Goal: Task Accomplishment & Management: Manage account settings

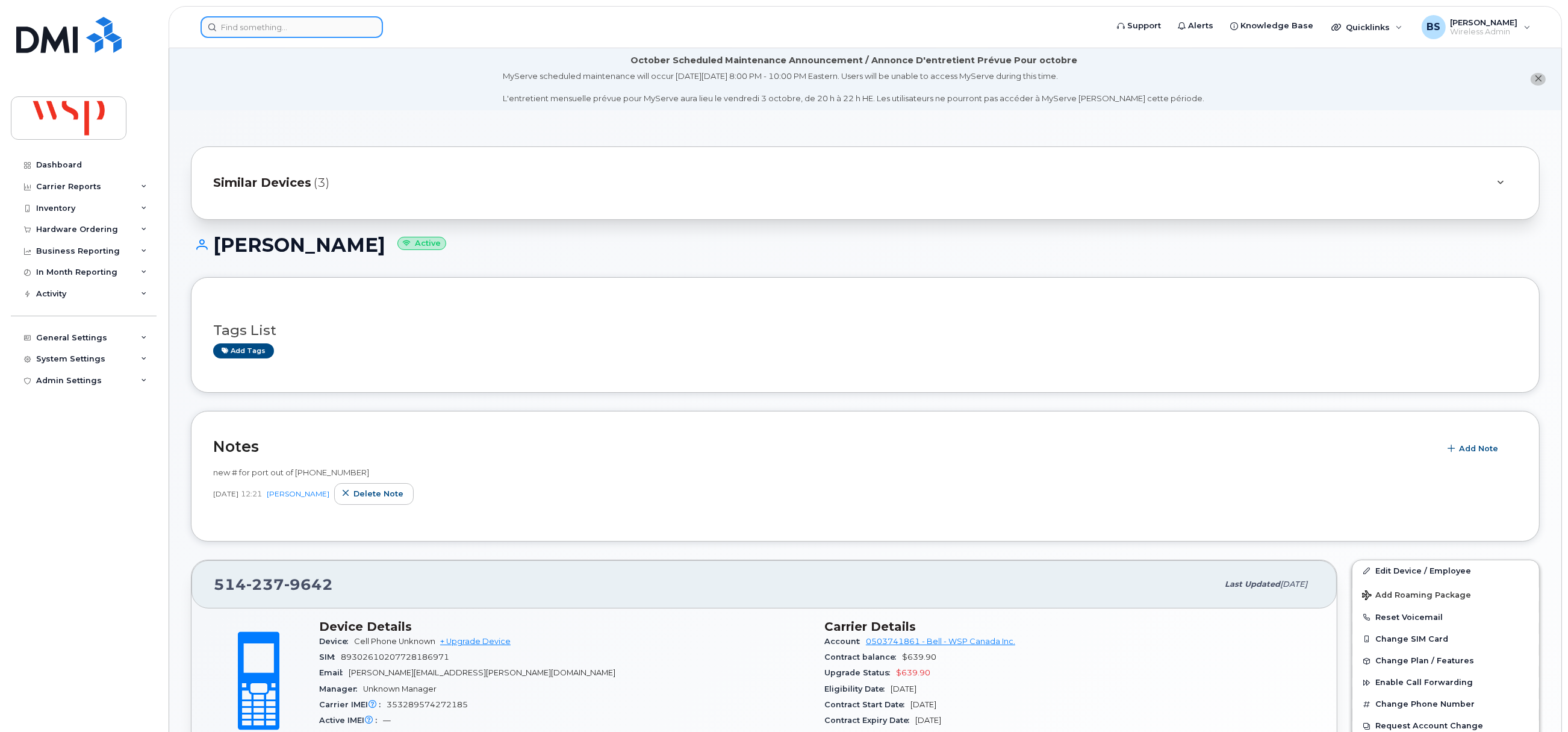
click at [332, 25] on input at bounding box center [292, 27] width 183 height 22
paste input "4383240124"
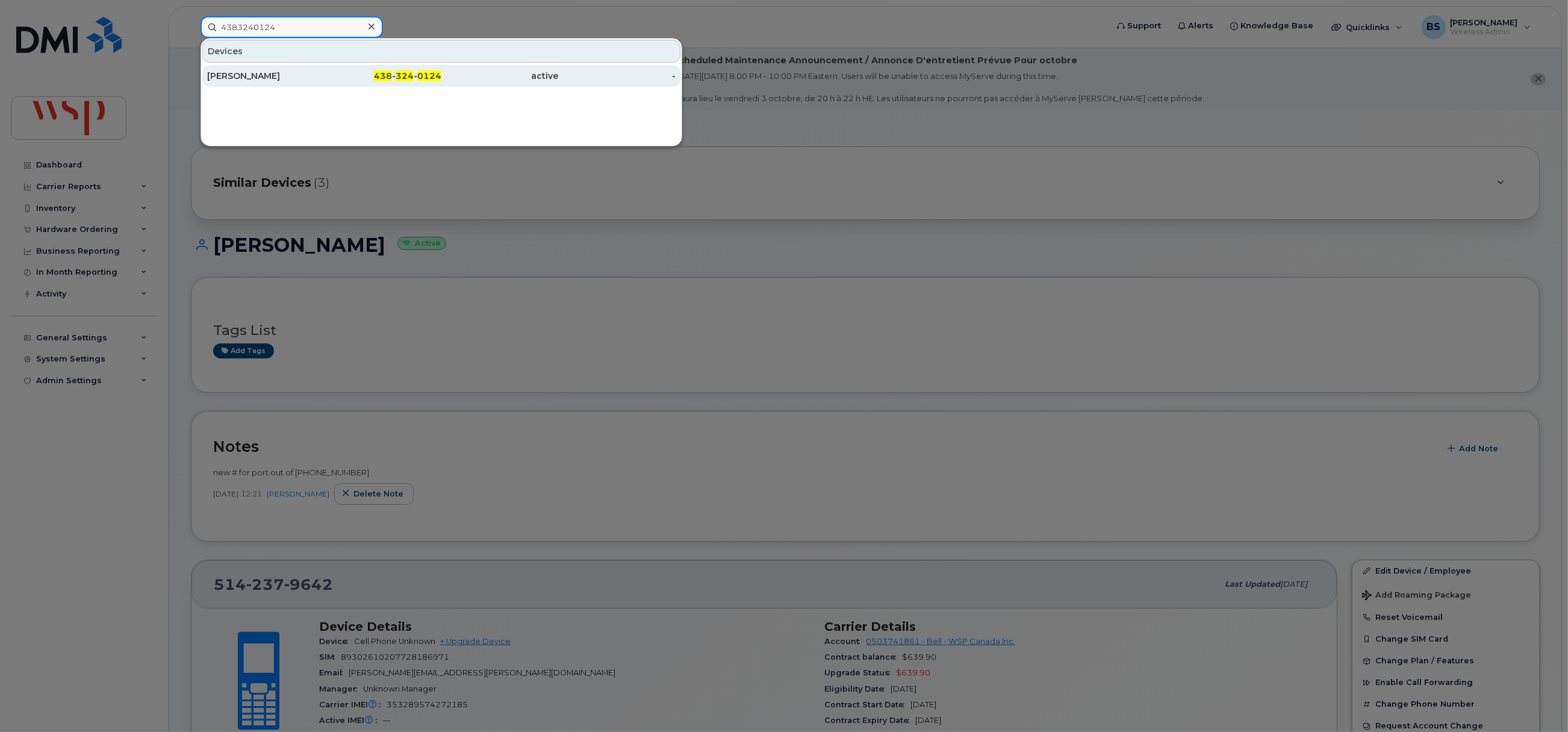
type input "4383240124"
drag, startPoint x: 234, startPoint y: 76, endPoint x: 268, endPoint y: 94, distance: 38.5
click at [234, 76] on div "Benoît Lemire" at bounding box center [266, 76] width 118 height 12
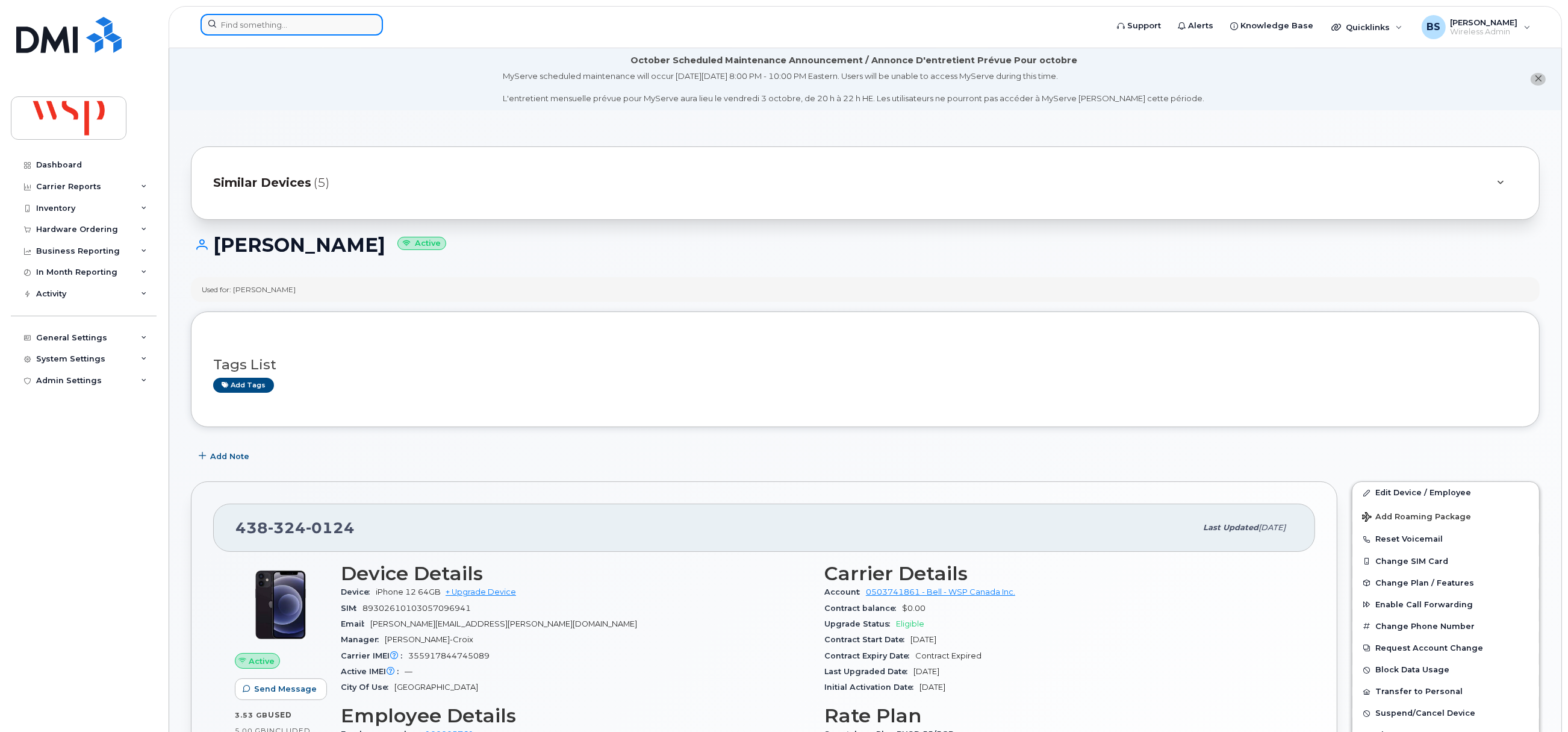
click at [306, 29] on input at bounding box center [292, 24] width 183 height 22
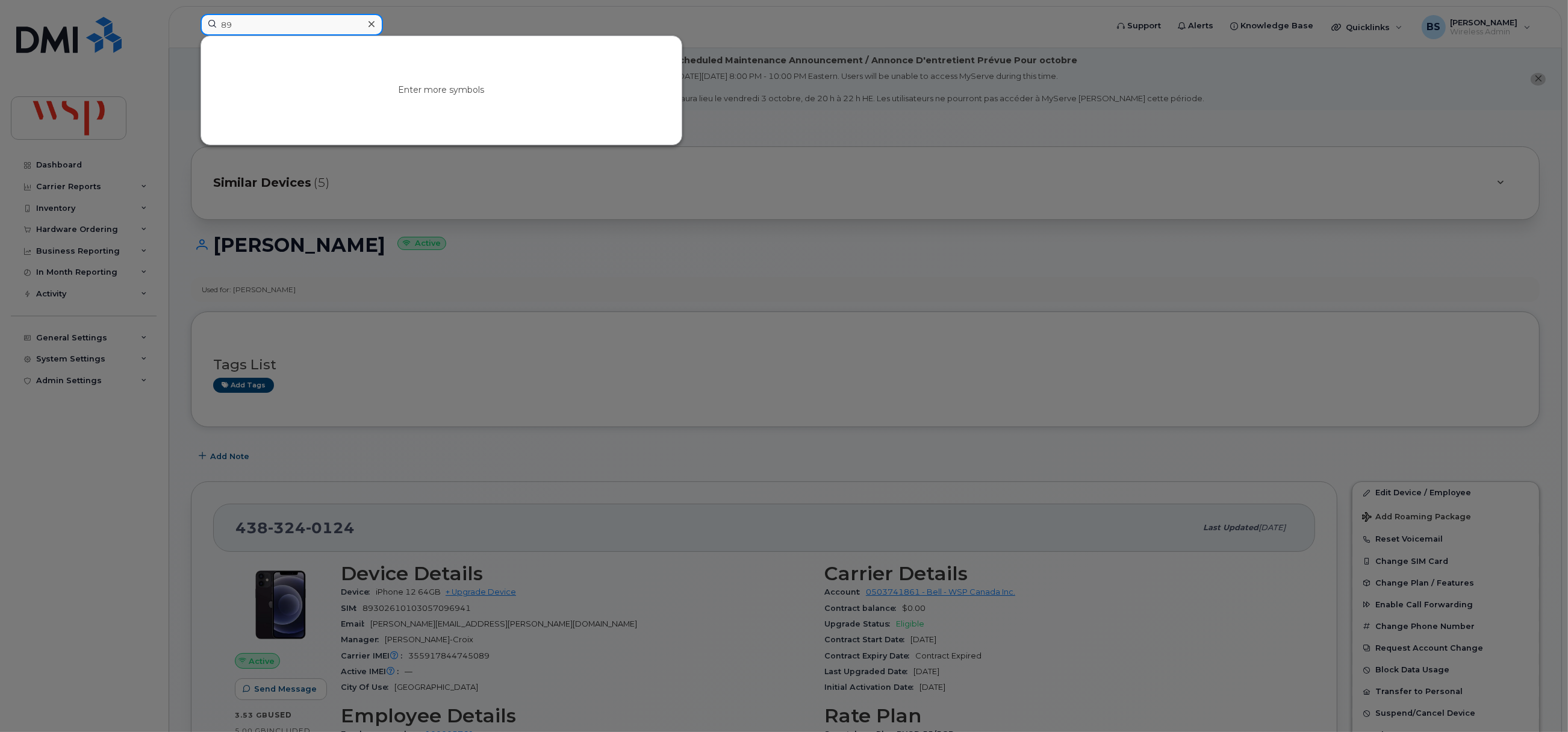
click at [262, 27] on input "89" at bounding box center [292, 24] width 183 height 22
drag, startPoint x: 76, startPoint y: -3, endPoint x: 25, endPoint y: -9, distance: 51.4
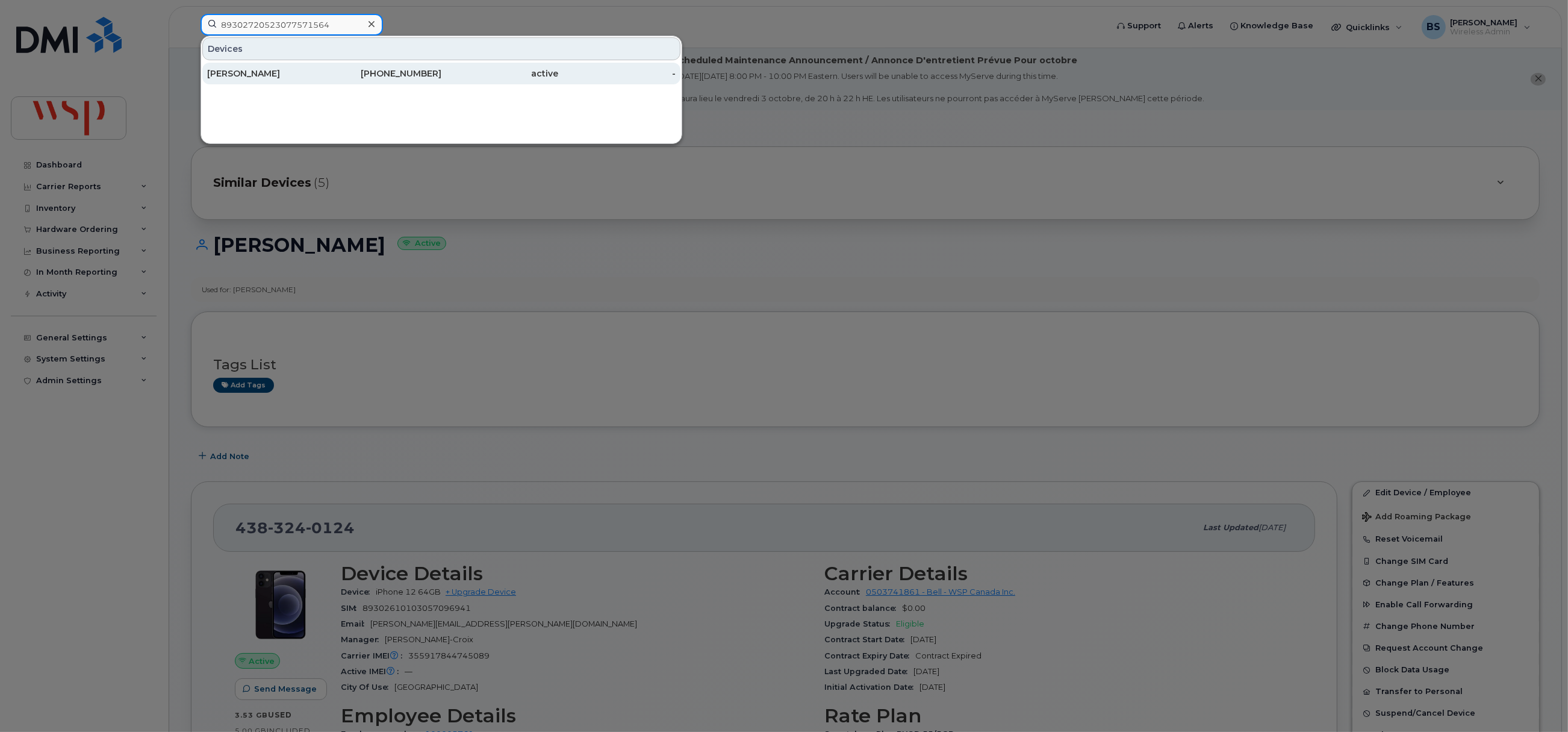
type input "89302720523077571564"
drag, startPoint x: 270, startPoint y: 73, endPoint x: 277, endPoint y: 72, distance: 7.1
click at [270, 73] on div "ALEXANDRU CONSTANTINESCU" at bounding box center [266, 73] width 118 height 12
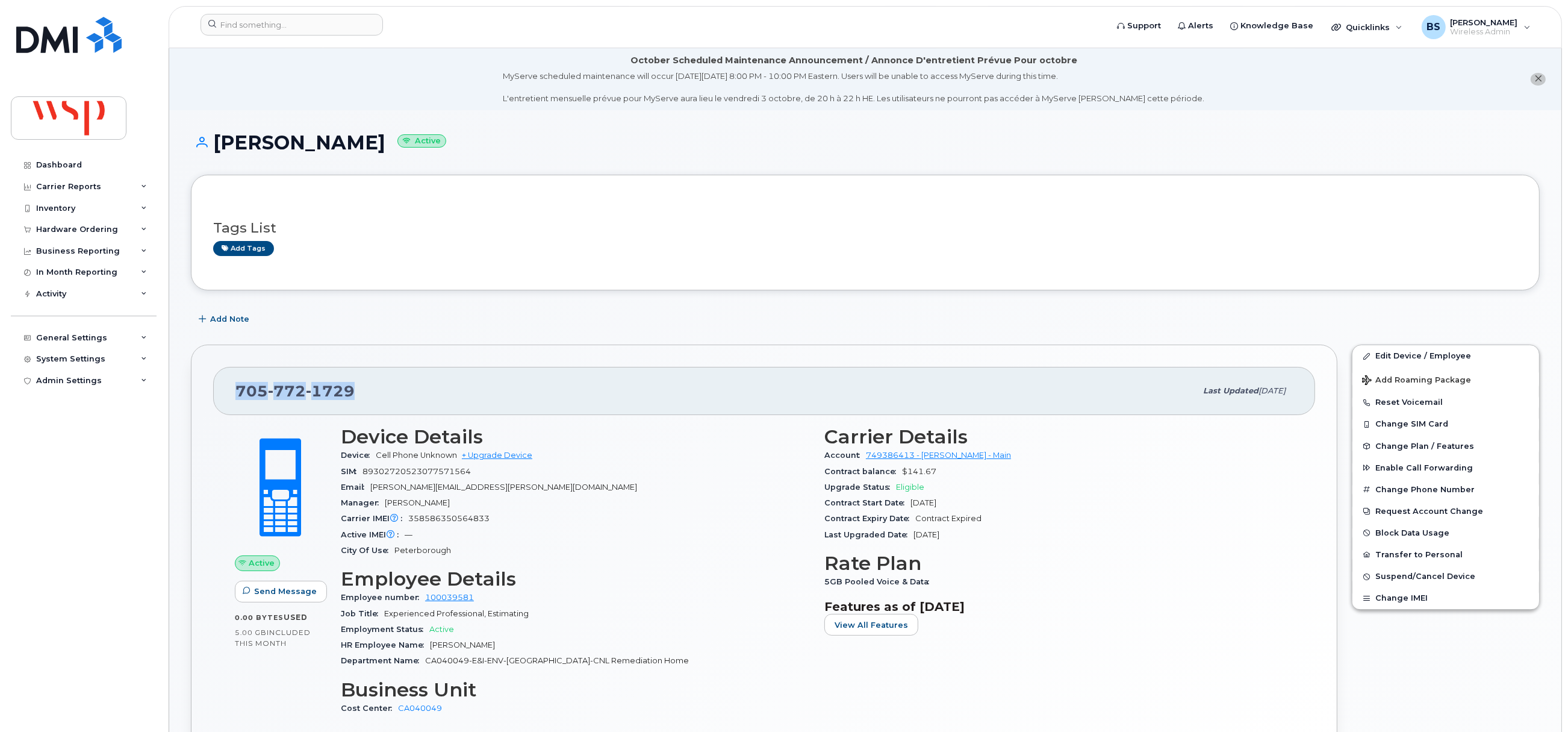
drag, startPoint x: 376, startPoint y: 402, endPoint x: 236, endPoint y: 406, distance: 140.1
click at [236, 406] on div "[PHONE_NUMBER] Last updated [DATE]" at bounding box center [763, 391] width 1102 height 48
copy span "[PHONE_NUMBER]"
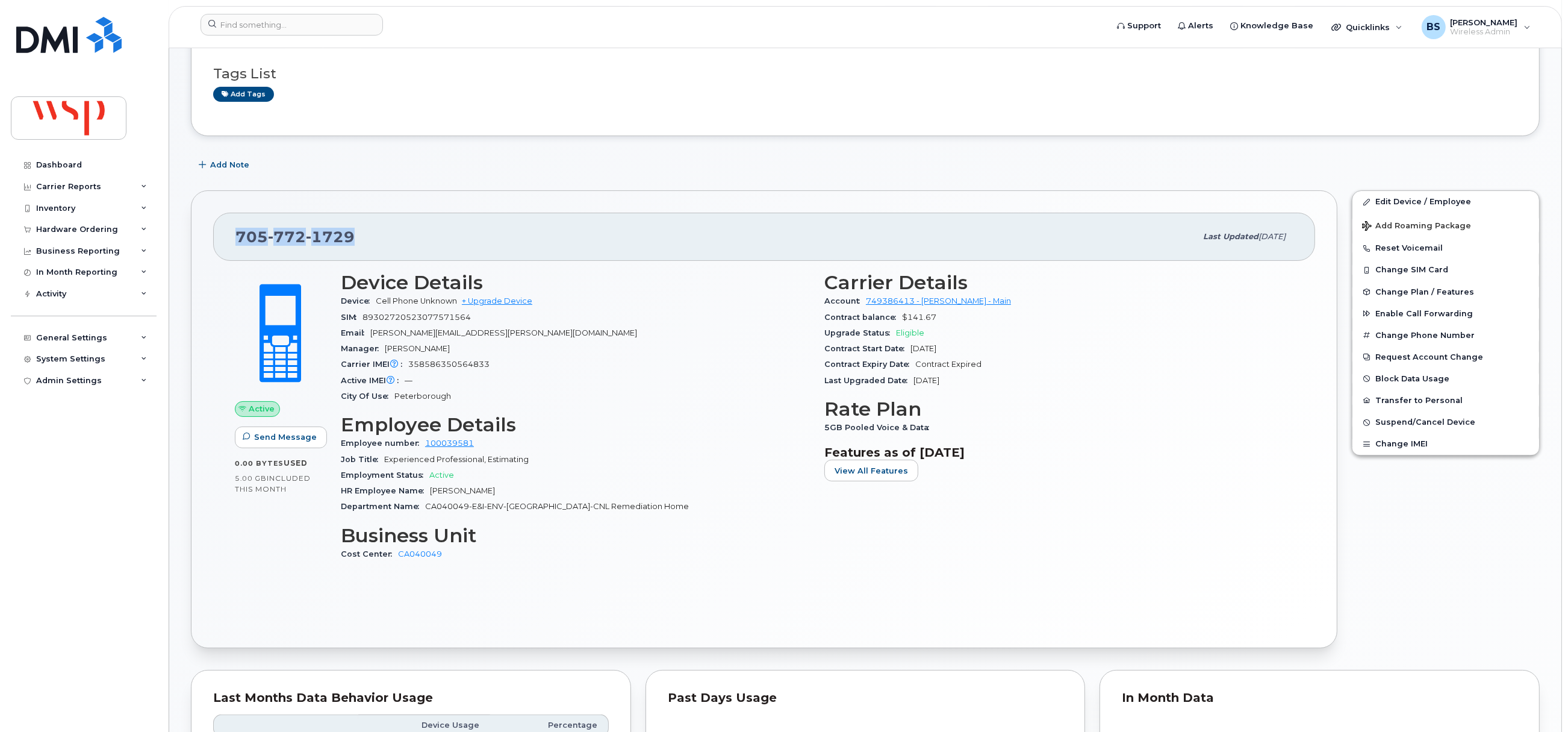
scroll to position [451, 0]
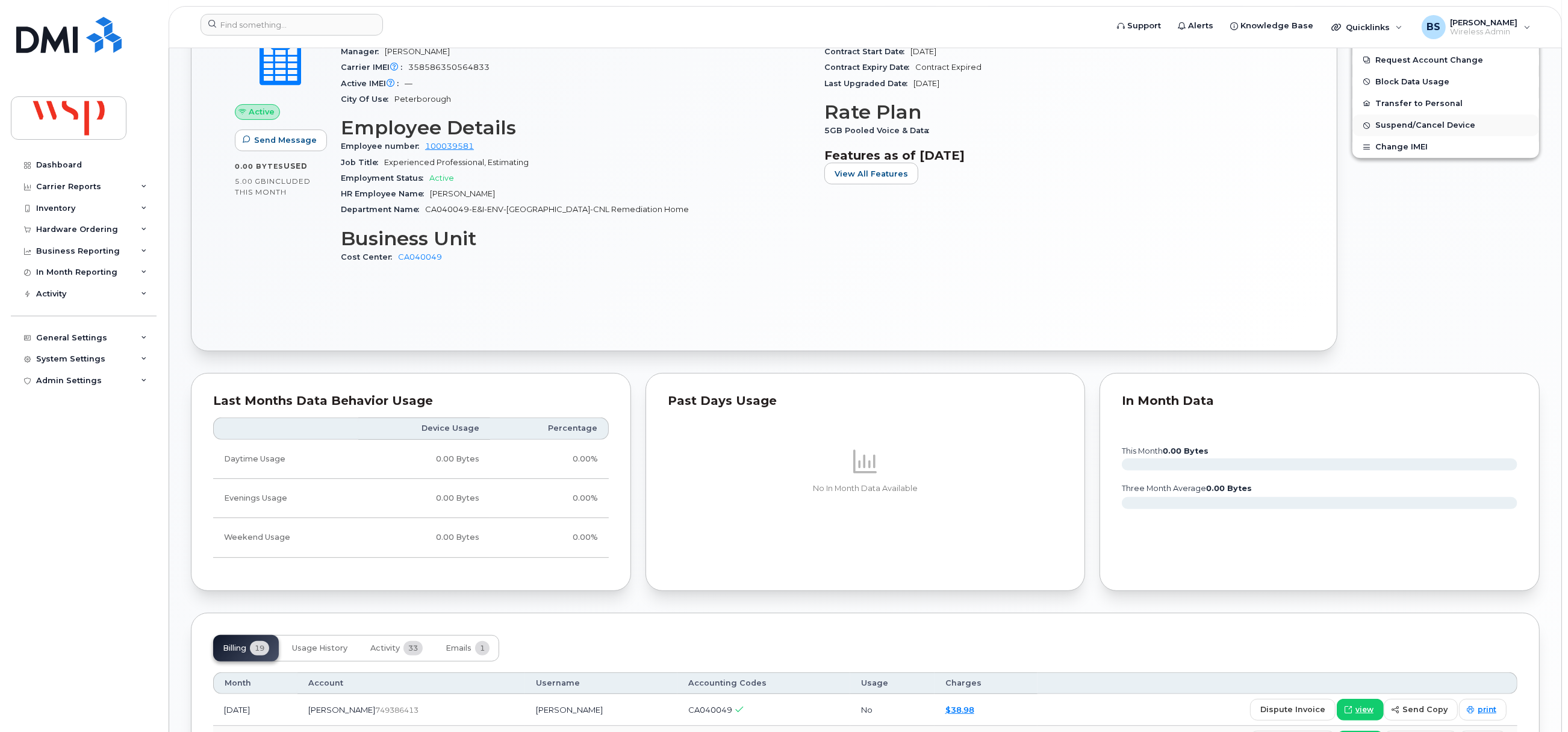
click at [1387, 127] on span "Suspend/Cancel Device" at bounding box center [1425, 125] width 100 height 9
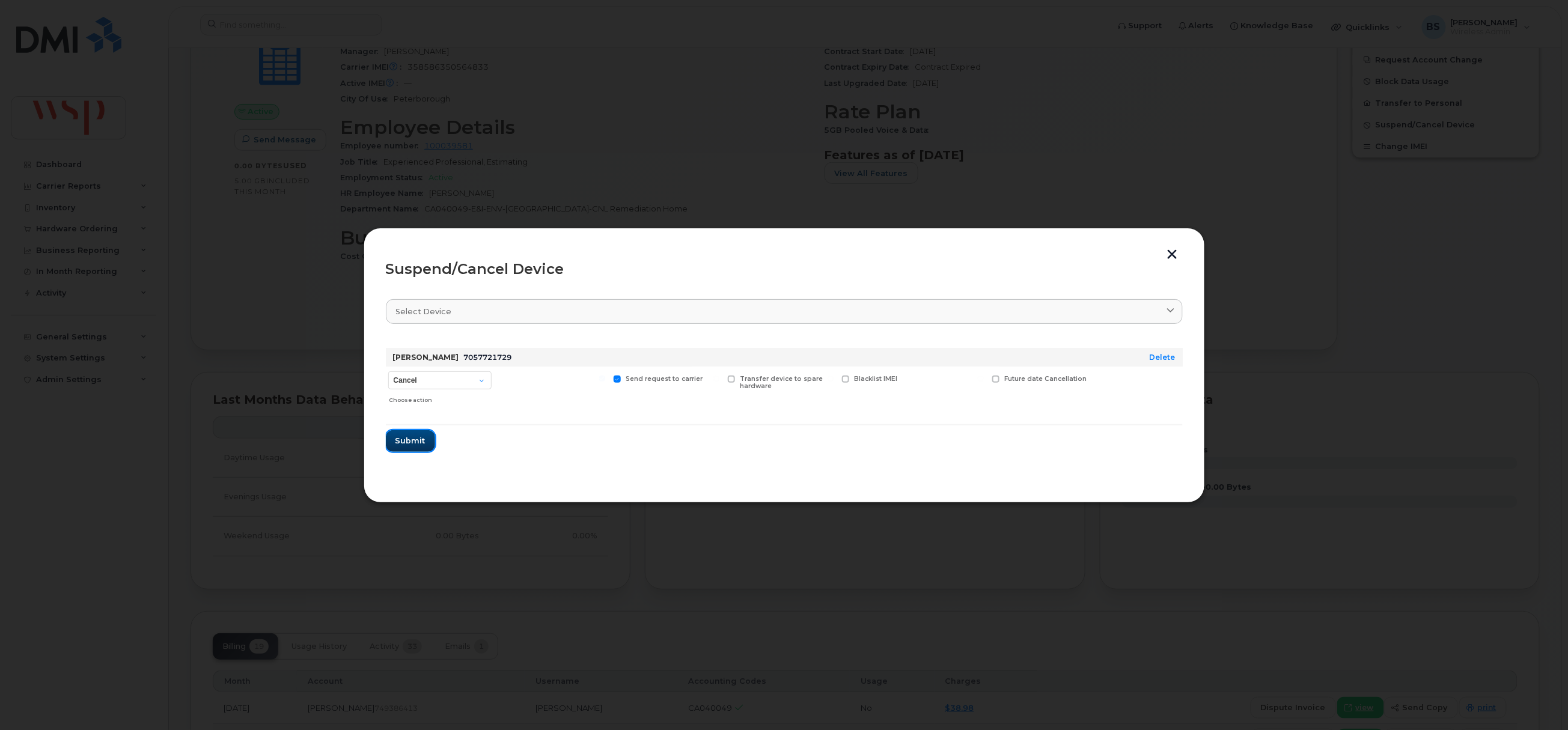
click at [399, 438] on span "Submit" at bounding box center [410, 441] width 30 height 11
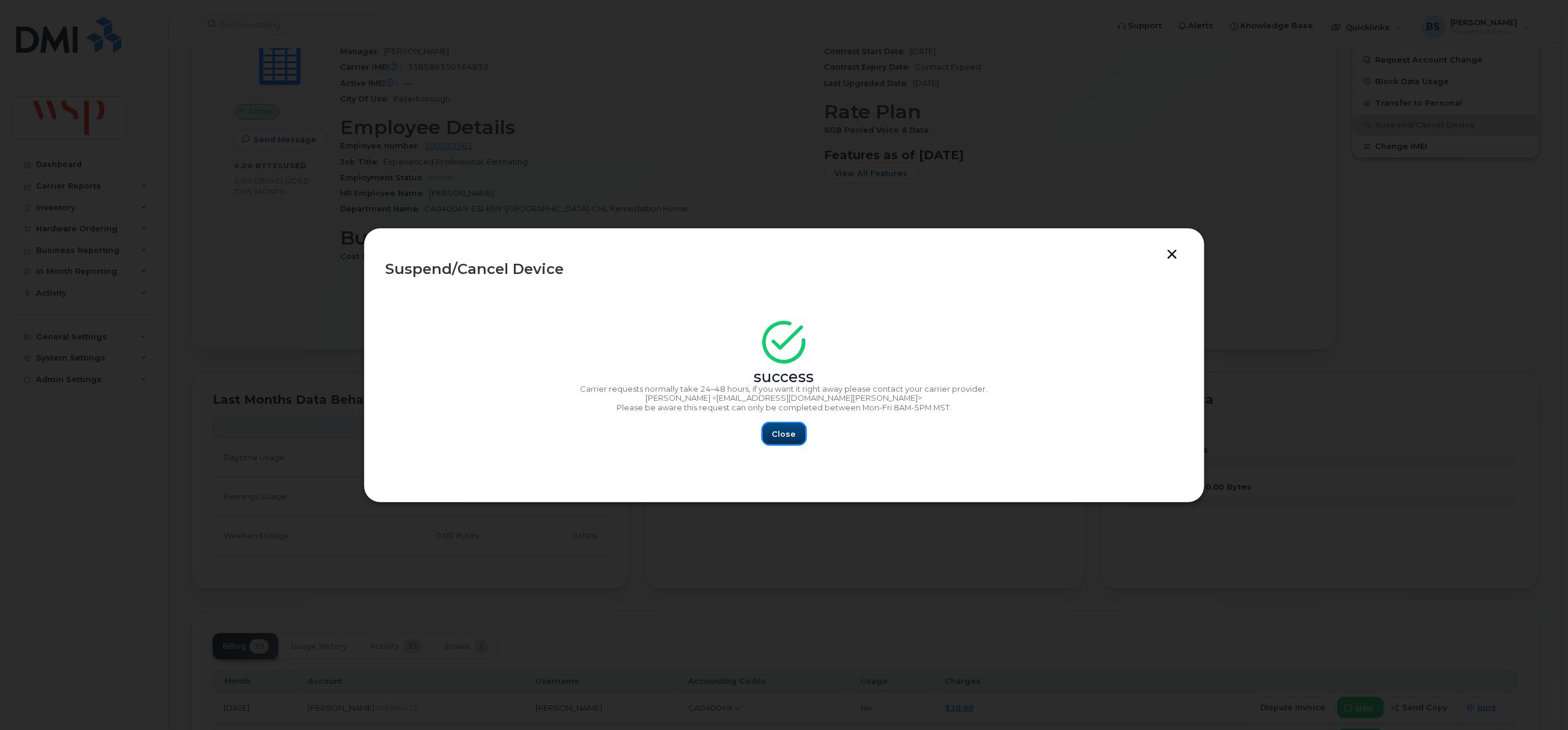
click at [784, 433] on span "Close" at bounding box center [784, 434] width 24 height 11
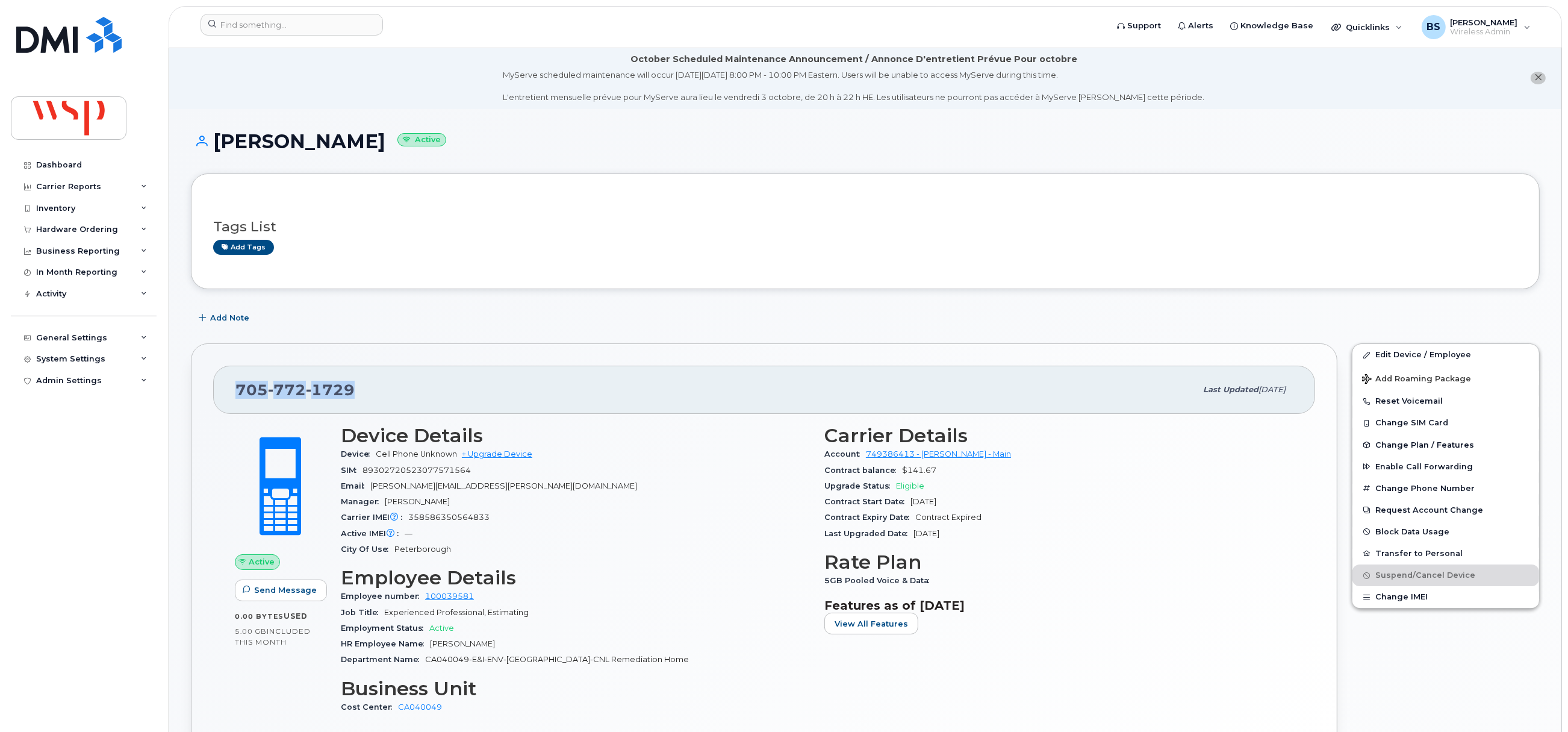
scroll to position [0, 0]
click at [52, 205] on div "Inventory" at bounding box center [55, 209] width 39 height 10
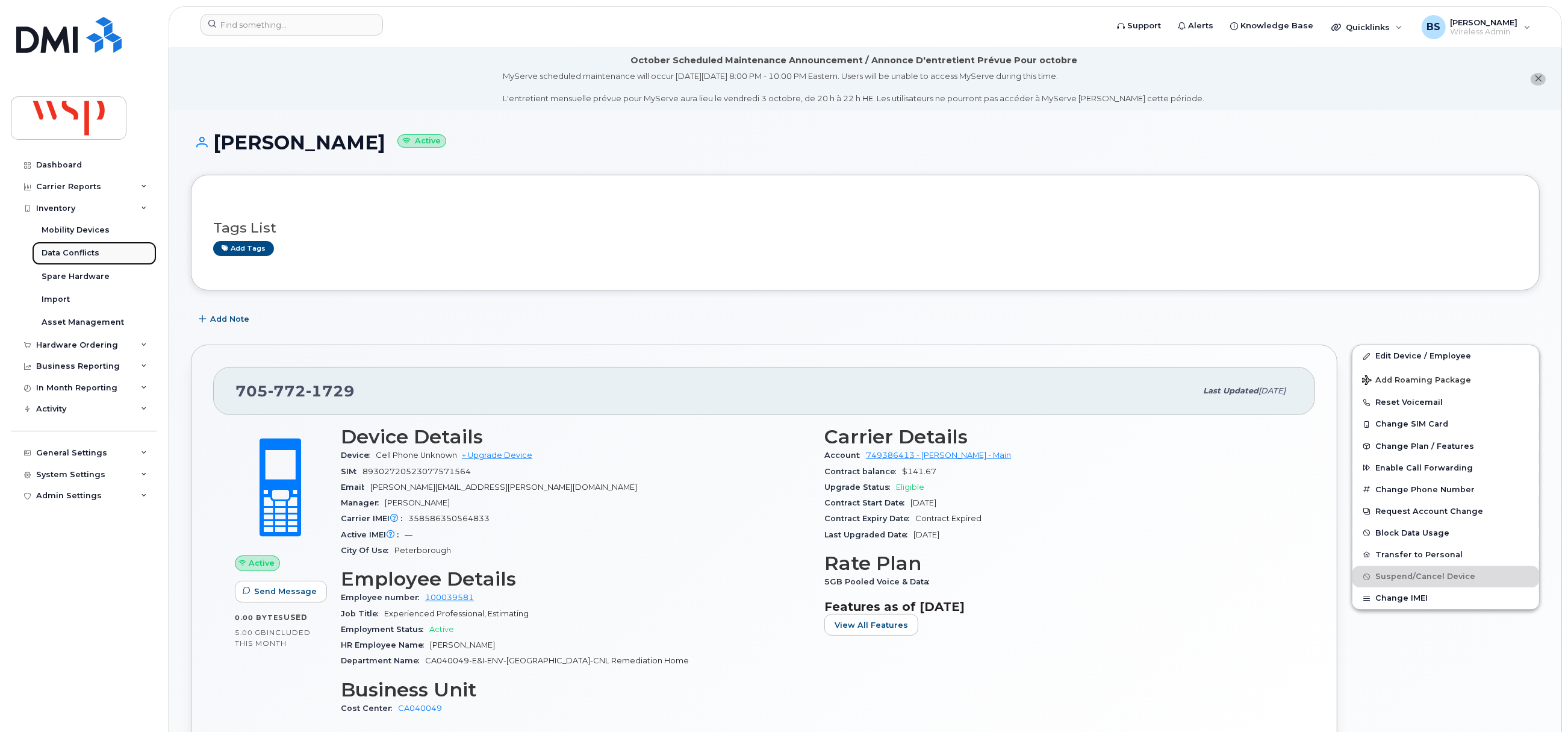
click at [58, 248] on div "Data Conflicts" at bounding box center [70, 253] width 58 height 11
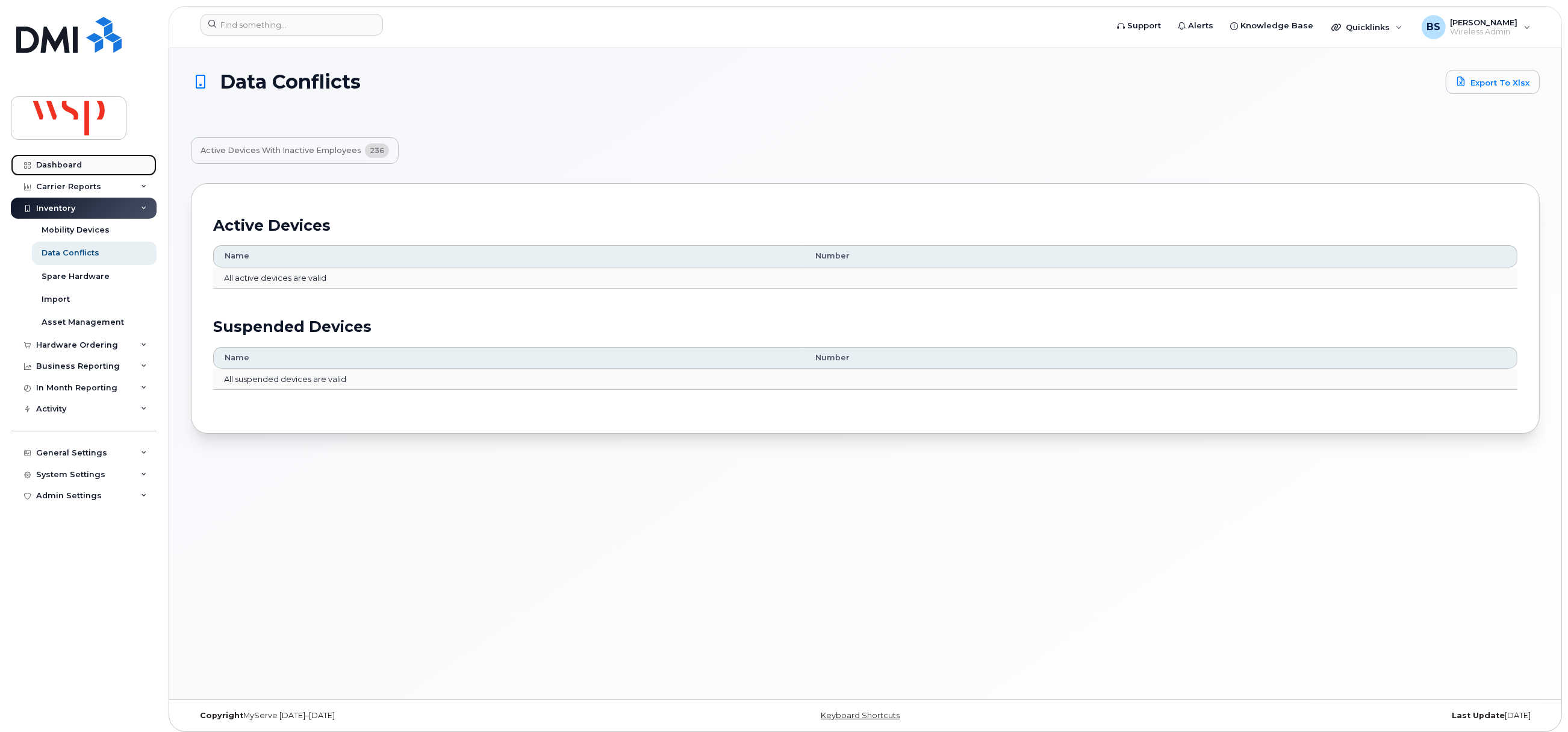
drag, startPoint x: 41, startPoint y: 164, endPoint x: 48, endPoint y: 154, distance: 12.2
click at [41, 164] on div "Dashboard" at bounding box center [58, 165] width 45 height 10
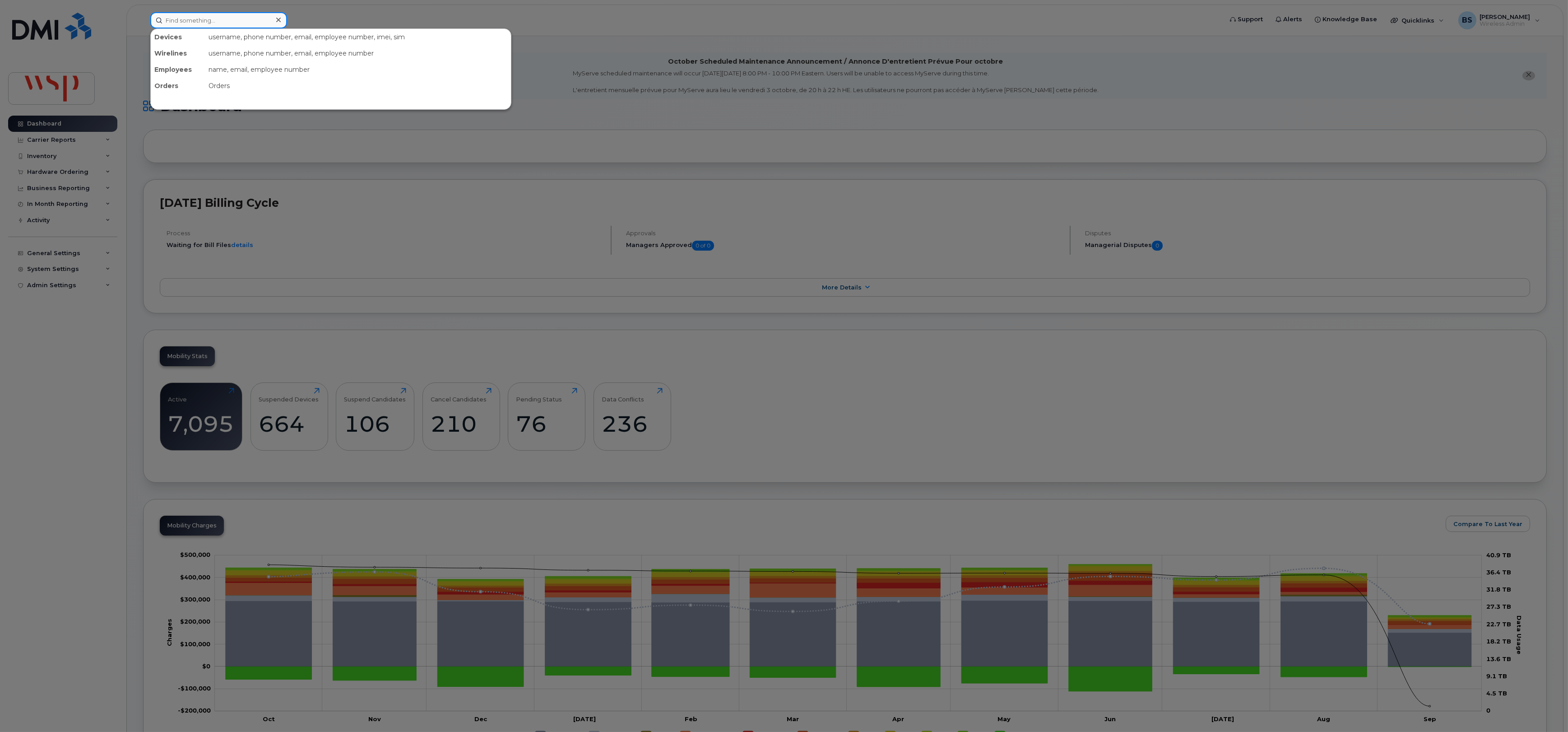
click at [223, 13] on input at bounding box center [219, 20] width 137 height 16
type input "89302610103011563853"
drag, startPoint x: 184, startPoint y: 57, endPoint x: 172, endPoint y: 55, distance: 12.2
click at [184, 57] on div "Diana Dabrowa" at bounding box center [199, 57] width 88 height 9
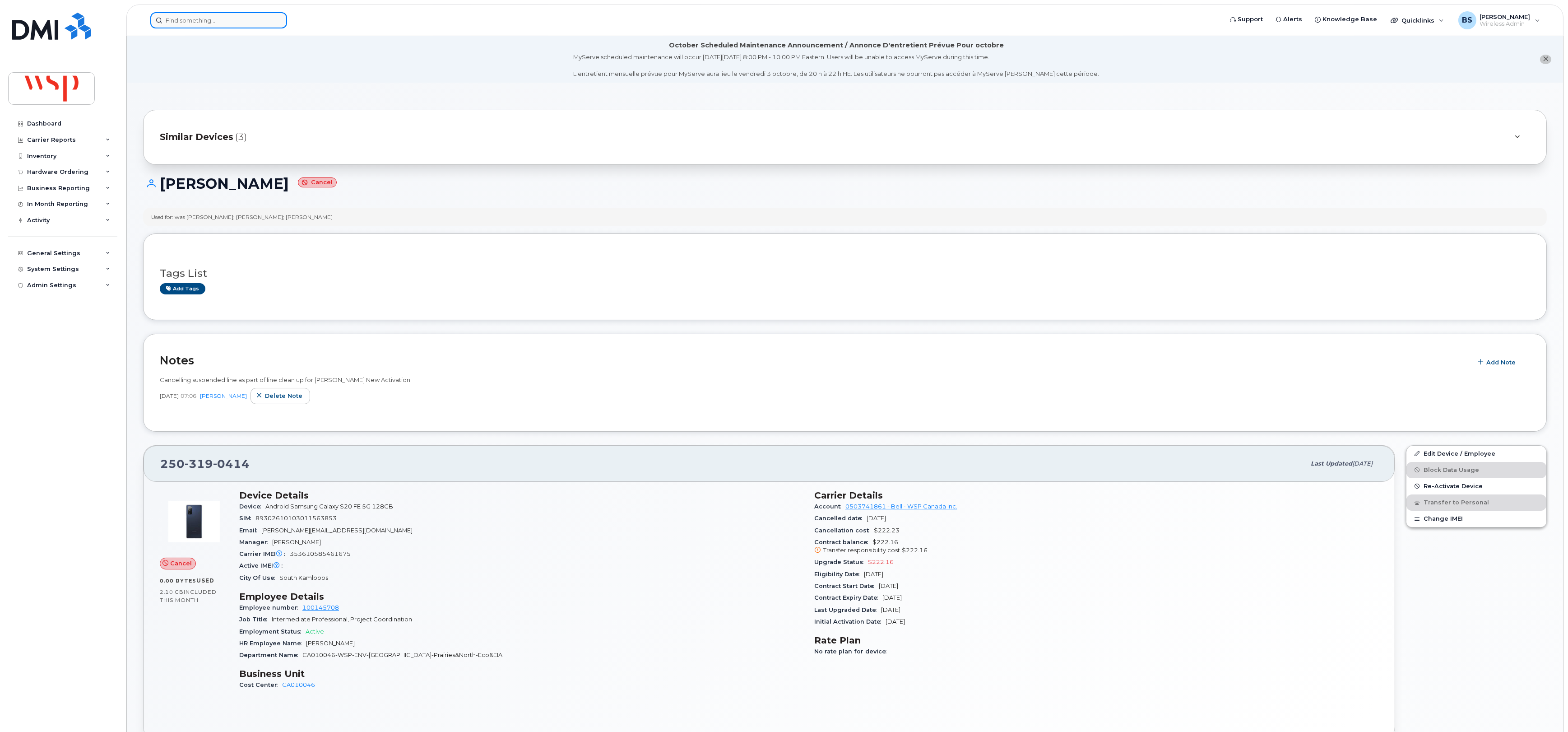
click at [257, 21] on input at bounding box center [219, 20] width 137 height 16
paste input "5145493811"
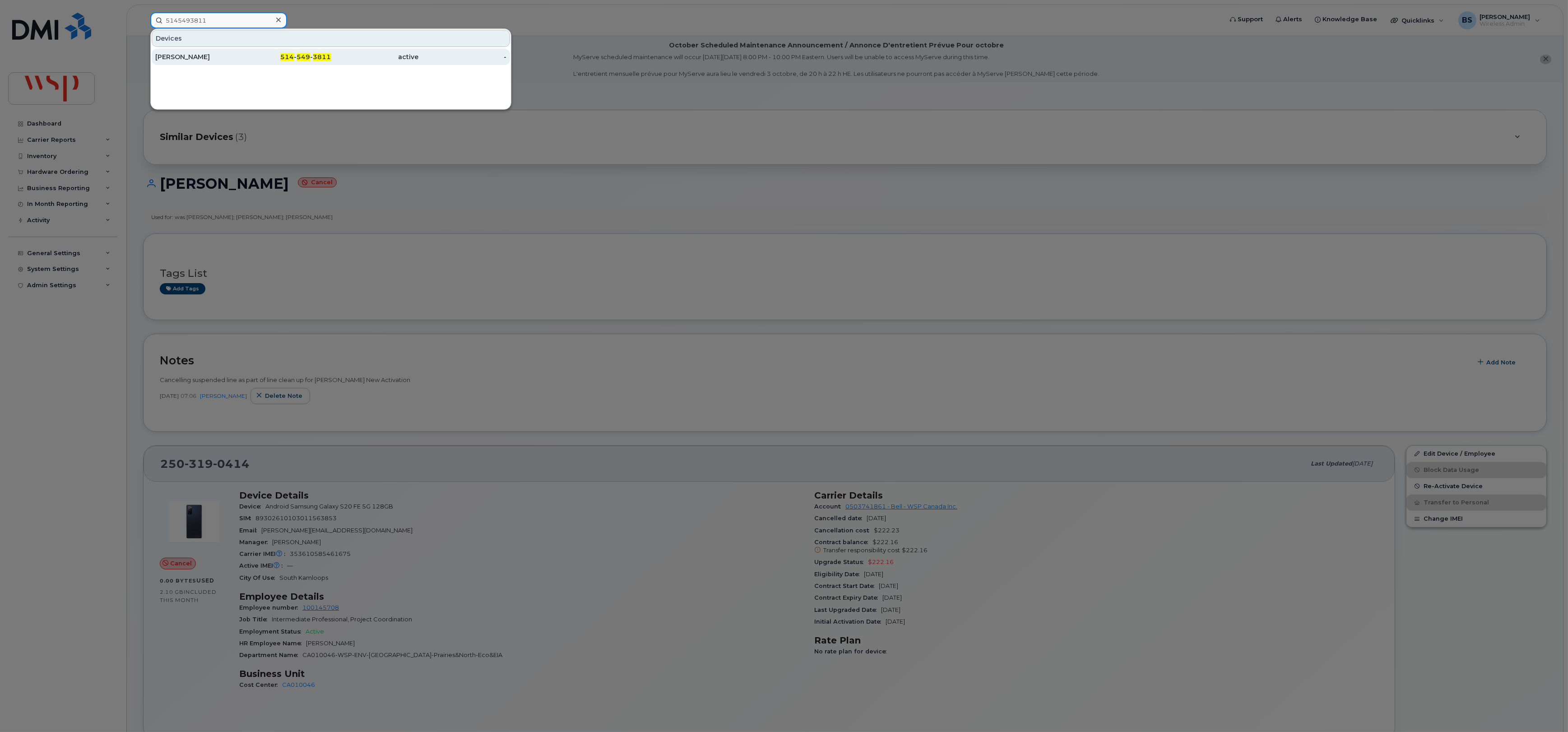
type input "5145493811"
drag, startPoint x: 187, startPoint y: 58, endPoint x: 480, endPoint y: 128, distance: 301.2
click at [187, 58] on div "Aristide Razavet" at bounding box center [199, 57] width 88 height 9
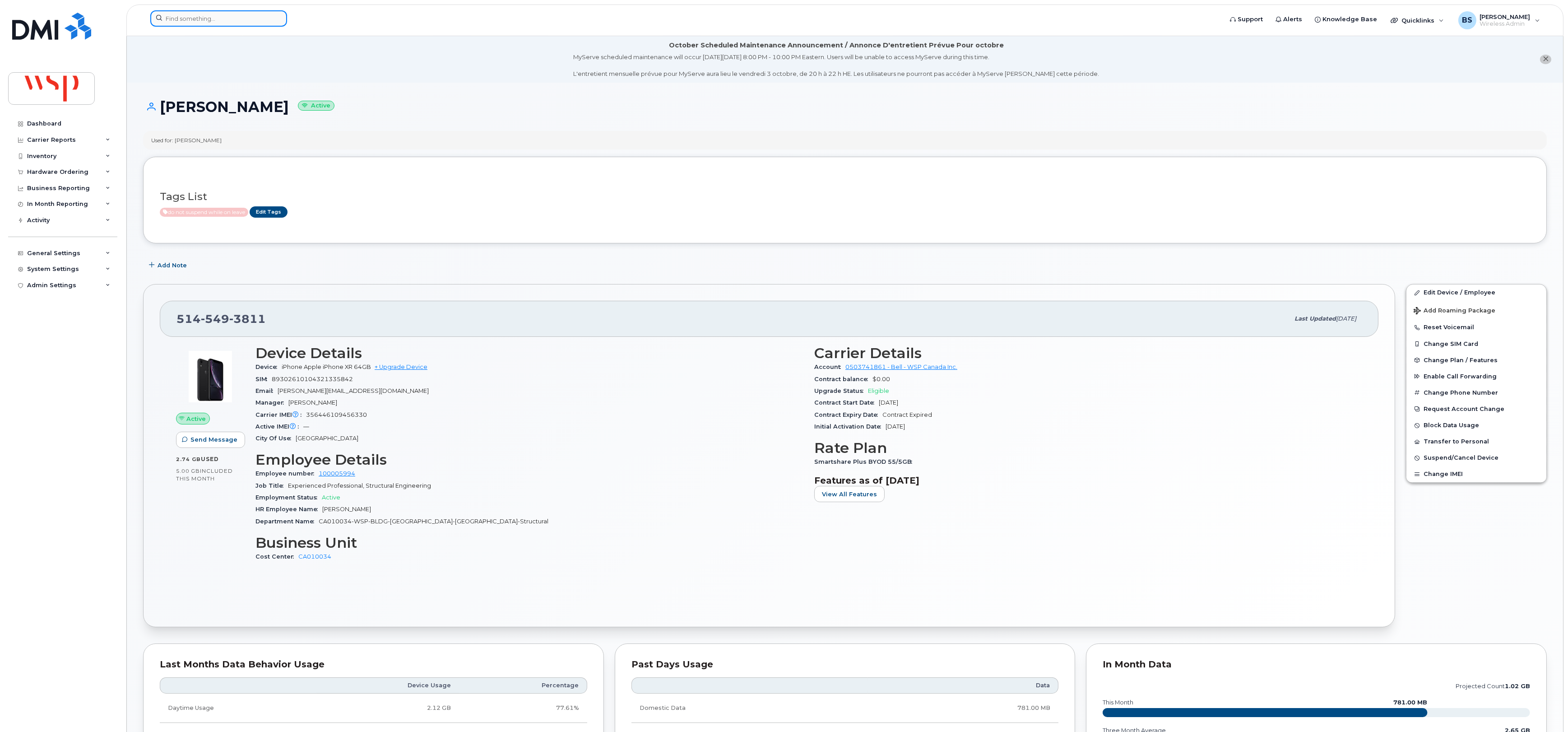
click at [249, 25] on input at bounding box center [219, 18] width 137 height 16
paste input "[PERSON_NAME] <[PERSON_NAME][EMAIL_ADDRESS][PERSON_NAME][DOMAIN_NAME]>"
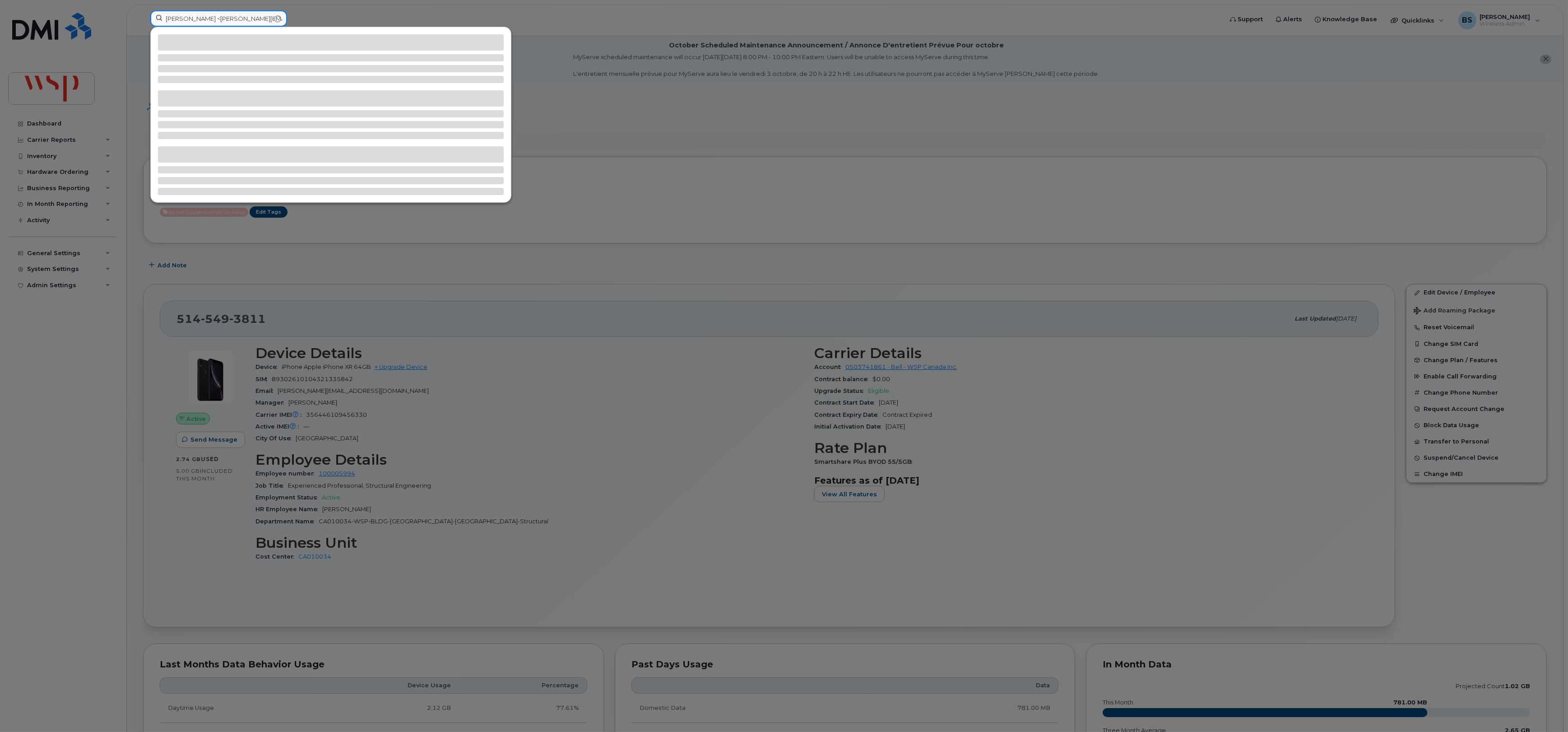
drag, startPoint x: 211, startPoint y: 21, endPoint x: 98, endPoint y: 21, distance: 113.0
click at [143, 21] on div "Zinz, Katelyn <Katelyn.Zinz@wsp.com>" at bounding box center [683, 20] width 1080 height 20
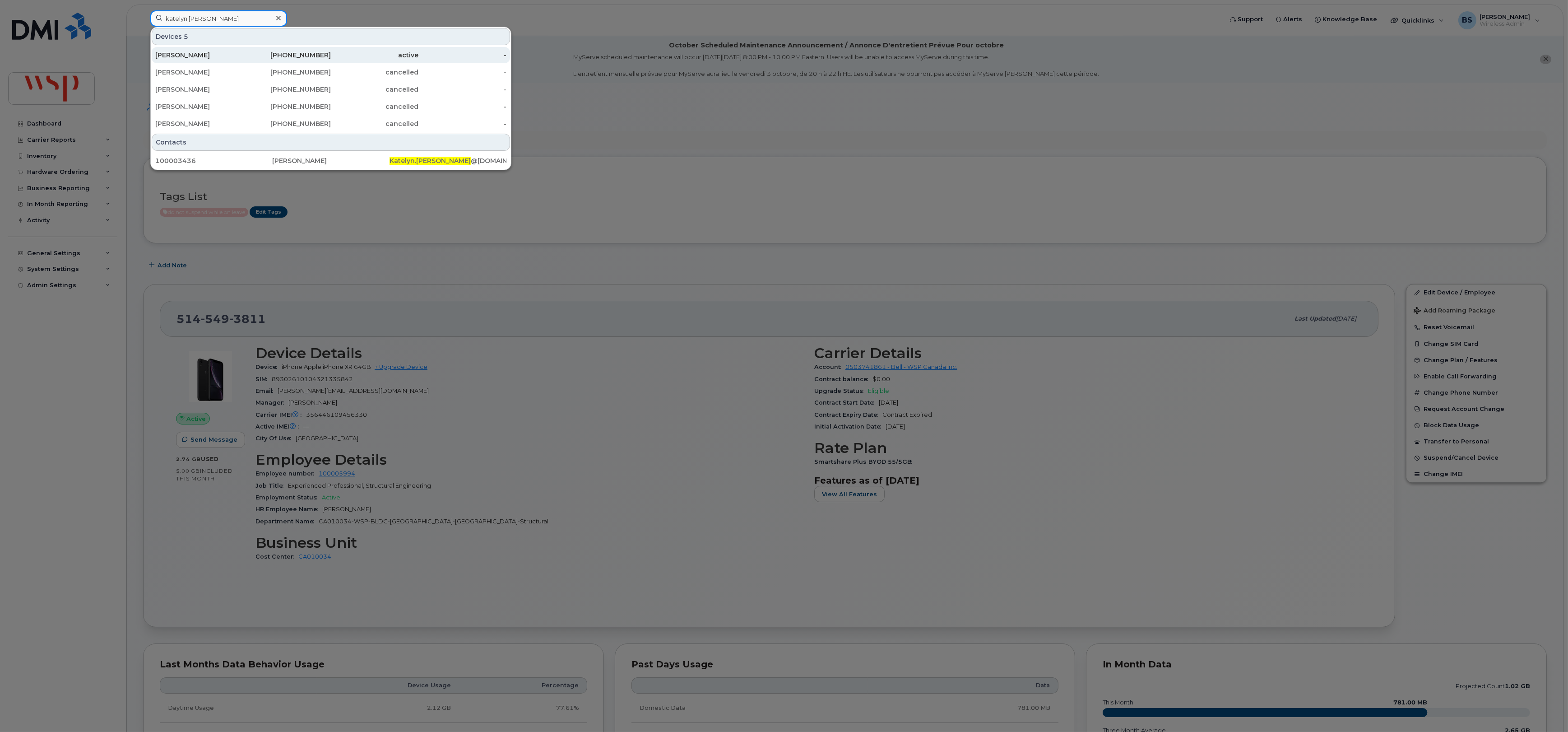
type input "katelyn.Zinz"
click at [191, 55] on div "[PERSON_NAME]" at bounding box center [199, 55] width 88 height 9
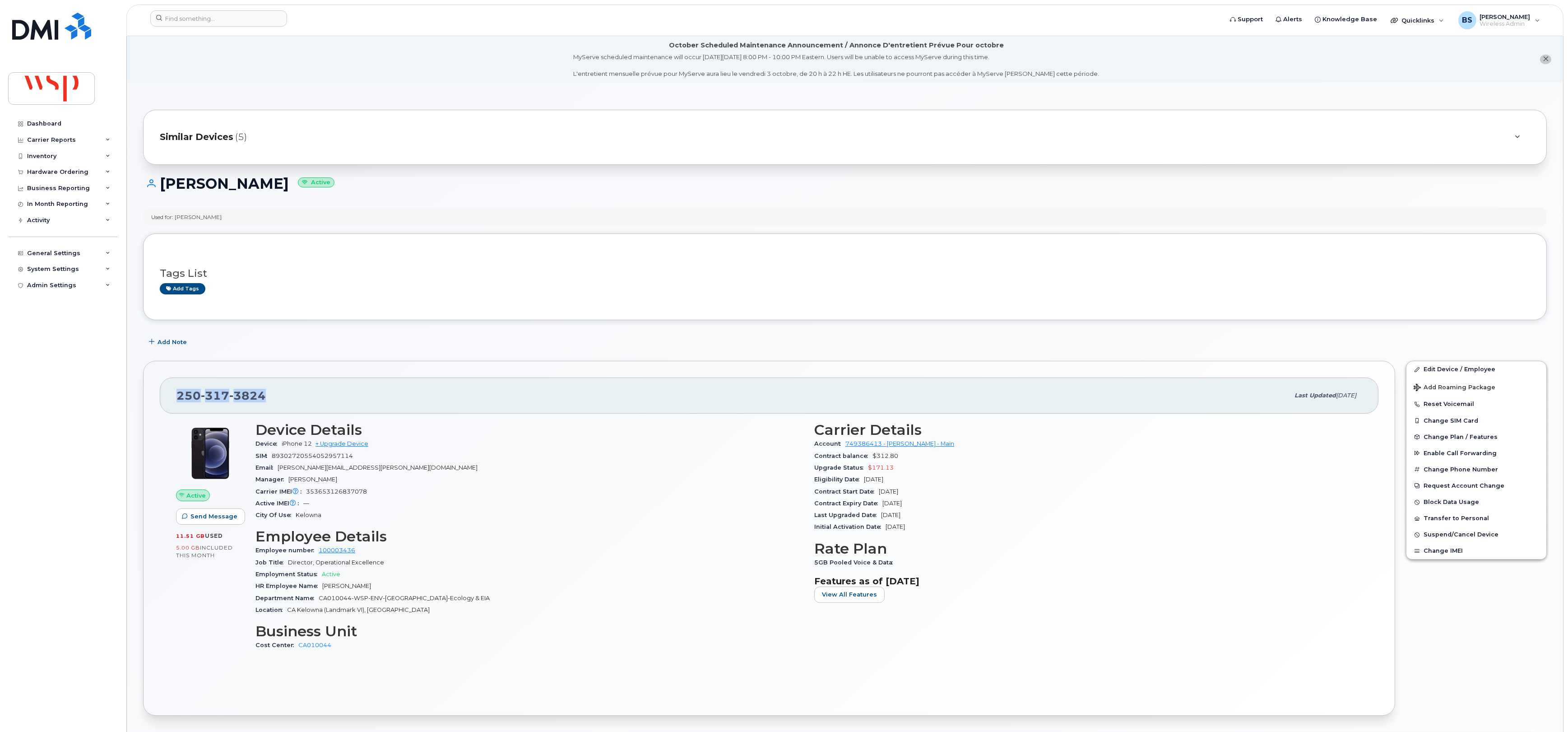
drag, startPoint x: 281, startPoint y: 398, endPoint x: 153, endPoint y: 394, distance: 128.1
click at [160, 404] on div "[PHONE_NUMBER] Last updated [DATE]" at bounding box center [769, 395] width 1219 height 36
copy span "[PHONE_NUMBER]"
